Goal: Navigation & Orientation: Understand site structure

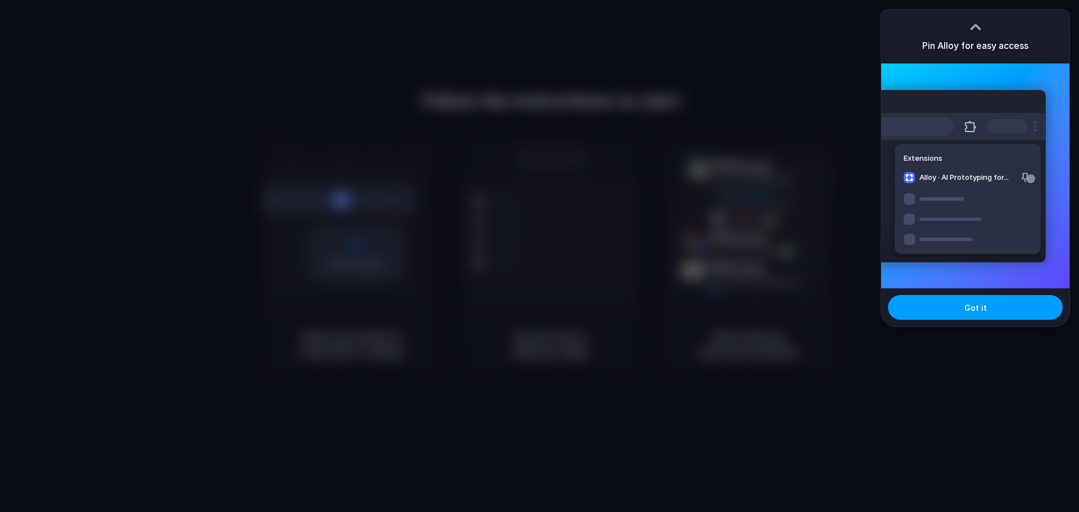
click at [957, 312] on button "Got it" at bounding box center [975, 307] width 175 height 25
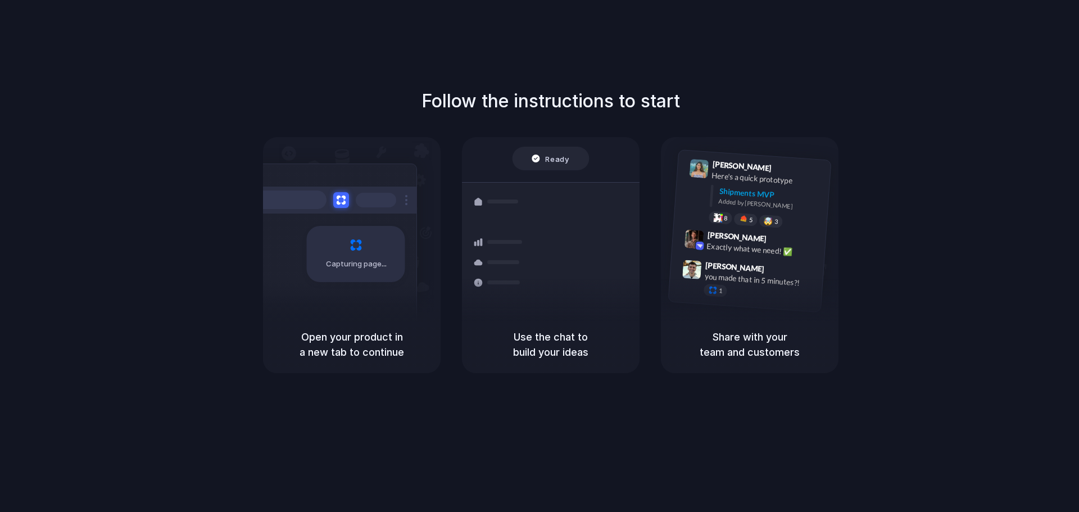
click at [914, 376] on div "Follow the instructions to start Capturing page Open your product in a new tab …" at bounding box center [550, 267] width 1101 height 534
drag, startPoint x: 532, startPoint y: 193, endPoint x: 544, endPoint y: 194, distance: 12.4
click at [532, 193] on div "Freight Shipments v1 Add our new shipmen |" at bounding box center [551, 180] width 160 height 69
click at [346, 215] on div "Capturing page" at bounding box center [332, 250] width 170 height 173
